Goal: Book appointment/travel/reservation

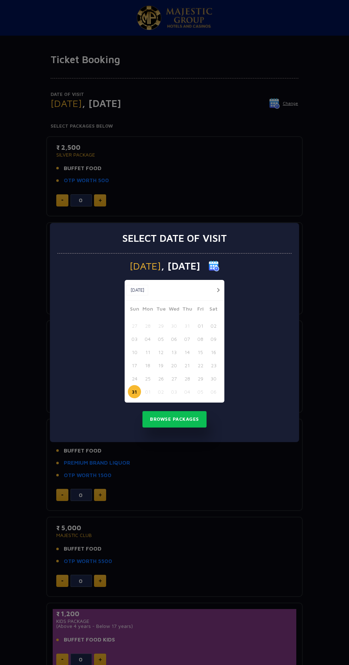
click at [215, 290] on button "button" at bounding box center [218, 290] width 9 height 9
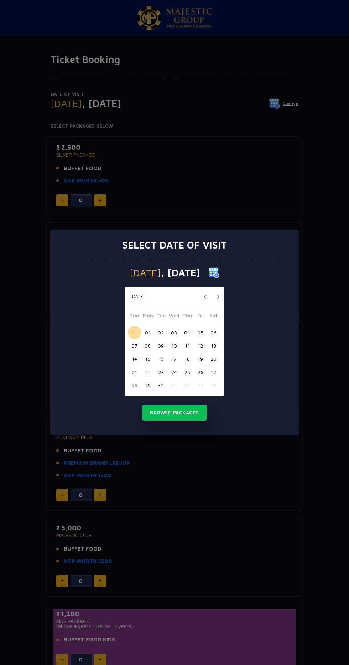
click at [214, 346] on button "13" at bounding box center [213, 345] width 13 height 13
click at [200, 346] on button "12" at bounding box center [200, 345] width 13 height 13
click at [200, 416] on button "Browse Packages" at bounding box center [175, 413] width 64 height 16
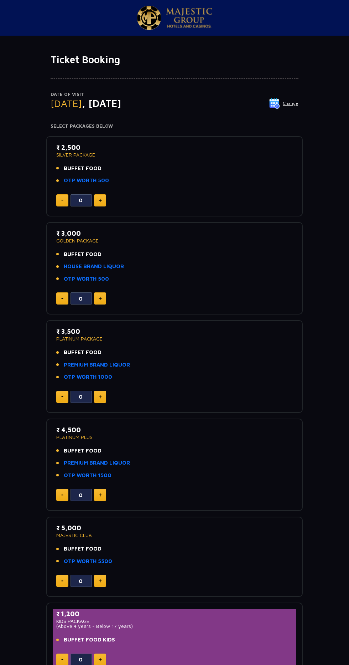
click at [282, 94] on p "Date of Visit" at bounding box center [175, 94] width 248 height 7
click at [278, 103] on img at bounding box center [275, 103] width 11 height 11
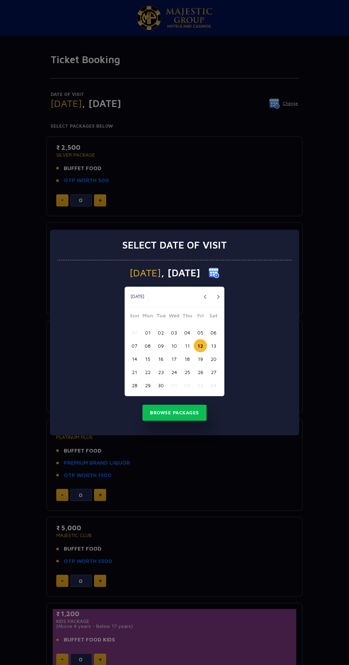
click at [187, 332] on button "04" at bounding box center [187, 332] width 13 height 13
click at [187, 346] on button "11" at bounding box center [187, 345] width 13 height 13
click at [185, 413] on button "Browse Packages" at bounding box center [175, 413] width 64 height 16
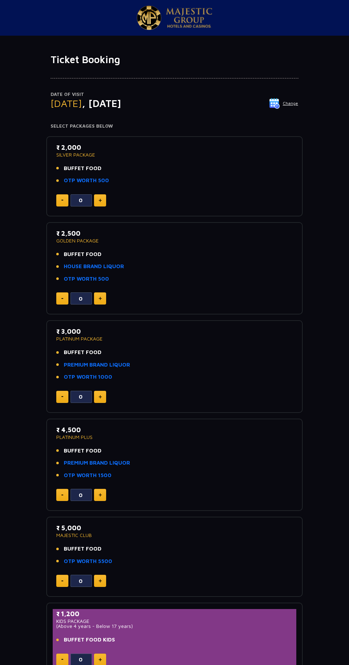
click at [276, 104] on img at bounding box center [275, 103] width 11 height 11
